Goal: Task Accomplishment & Management: Manage account settings

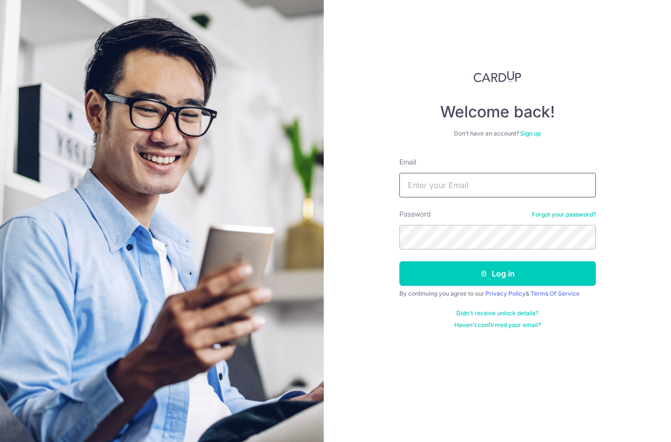
click at [407, 190] on input "Email" at bounding box center [497, 185] width 196 height 25
type input "Tsh_cheryl@icloud.com"
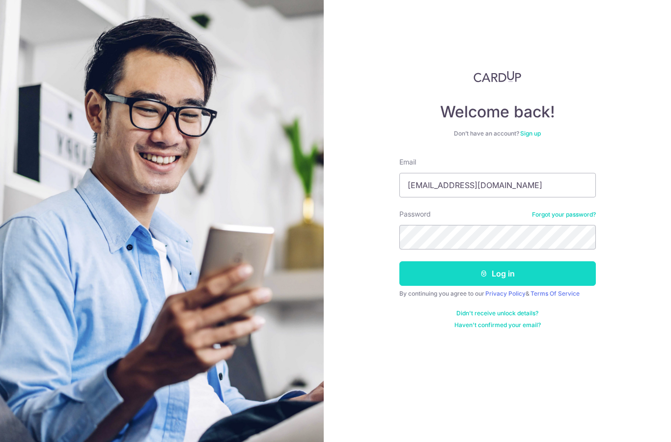
click at [452, 279] on button "Log in" at bounding box center [497, 273] width 196 height 25
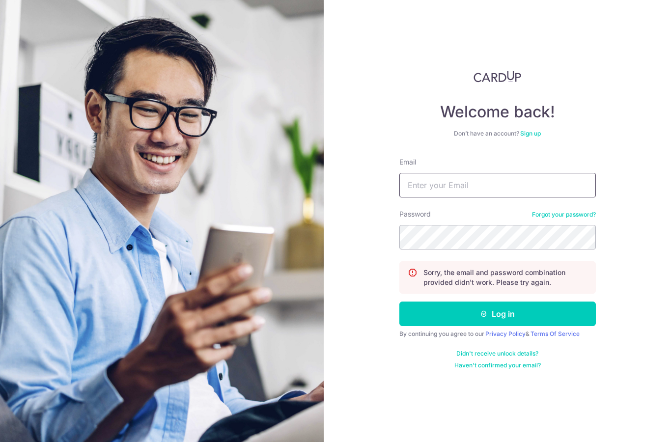
click at [429, 181] on input "Email" at bounding box center [497, 185] width 196 height 25
type input "Tsh_cheryl@icloud.com"
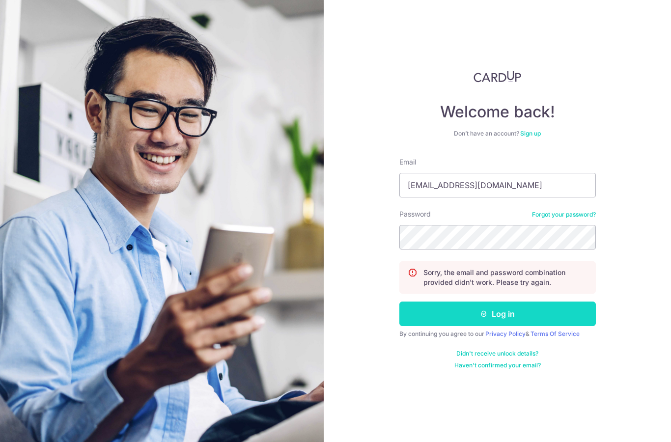
click at [494, 313] on button "Log in" at bounding box center [497, 314] width 196 height 25
